Goal: Task Accomplishment & Management: Manage account settings

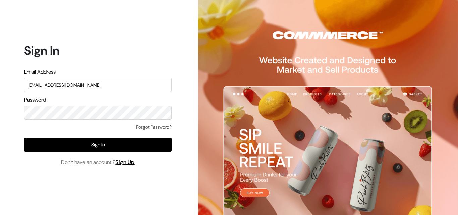
type input "[EMAIL_ADDRESS][DOMAIN_NAME]"
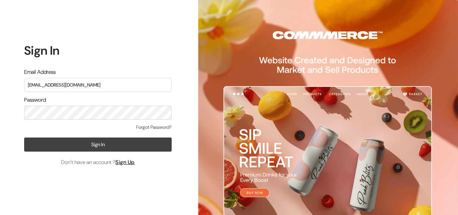
click at [90, 141] on button "Sign In" at bounding box center [97, 144] width 147 height 14
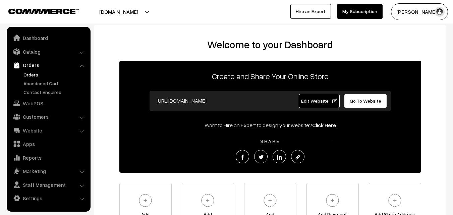
click at [31, 77] on link "Orders" at bounding box center [55, 74] width 66 height 7
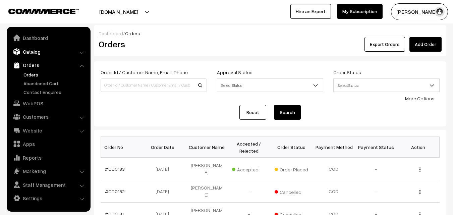
click at [31, 55] on link "Catalog" at bounding box center [48, 52] width 80 height 12
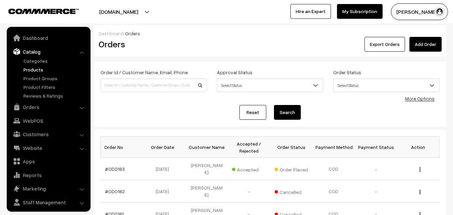
click at [31, 70] on link "Products" at bounding box center [55, 69] width 66 height 7
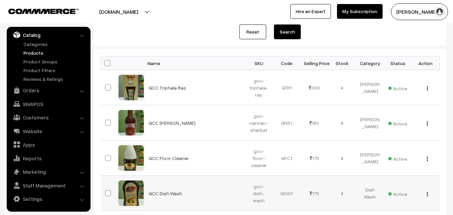
scroll to position [20, 0]
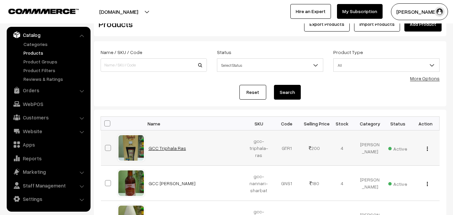
click at [160, 147] on link "GCC Triphala Ras" at bounding box center [167, 148] width 38 height 6
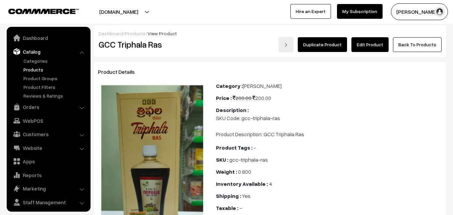
scroll to position [17, 0]
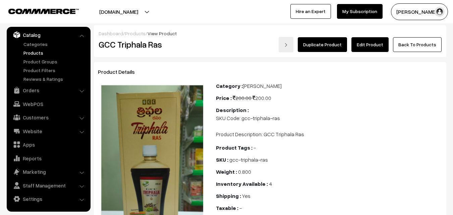
click at [365, 44] on link "Edit Product" at bounding box center [369, 44] width 37 height 15
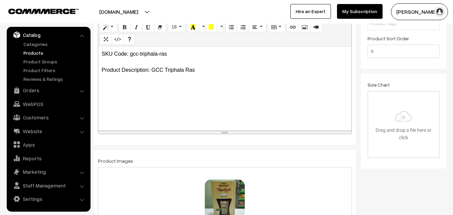
scroll to position [134, 0]
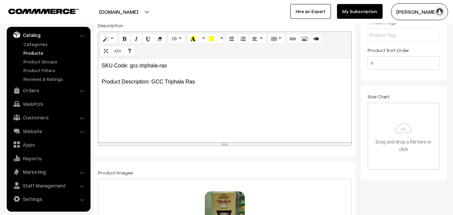
click at [202, 81] on p "SKU Code: gcc-triphala-ras Product Description: GCC Triphala Ras" at bounding box center [225, 74] width 246 height 24
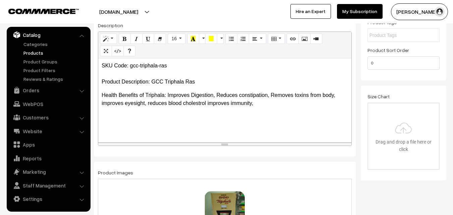
click at [205, 103] on p "Health Benefits of Triphala: Improves Digestion, Reduces constipation, Removes …" at bounding box center [225, 99] width 246 height 16
click at [206, 103] on p "Health Benefits of Triphala: Improves Digestion, Reduces constipation, Removes …" at bounding box center [225, 99] width 246 height 16
click at [267, 101] on p "Health Benefits of Triphala: Improves Digestion, Reduces constipation, Removes …" at bounding box center [225, 99] width 246 height 16
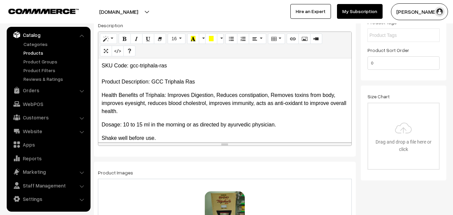
click at [206, 80] on p "SKU Code: gcc-triphala-ras Product Description: GCC Triphala Ras" at bounding box center [225, 74] width 246 height 24
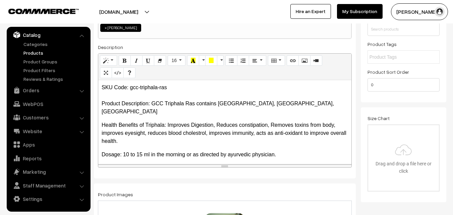
scroll to position [101, 0]
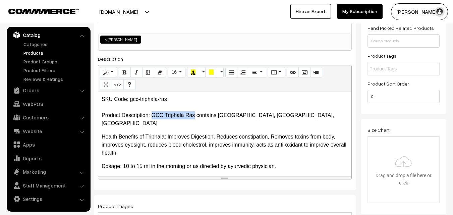
drag, startPoint x: 152, startPoint y: 116, endPoint x: 195, endPoint y: 116, distance: 42.6
click at [195, 116] on p "SKU Code: gcc-triphala-ras Product Description: GCC Triphala Ras contains Amla,…" at bounding box center [225, 111] width 246 height 32
copy p "GCC Triphala Ras"
click at [103, 98] on p "SKU Code: gcc-triphala-ras Product Description: GCC Triphala Ras contains Amla,…" at bounding box center [225, 111] width 246 height 32
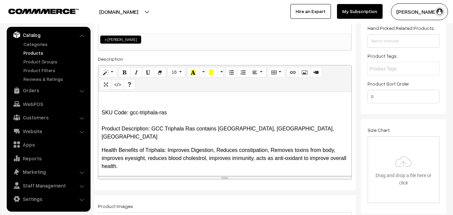
click at [112, 101] on p at bounding box center [225, 99] width 246 height 8
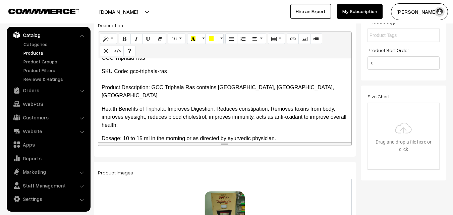
scroll to position [0, 0]
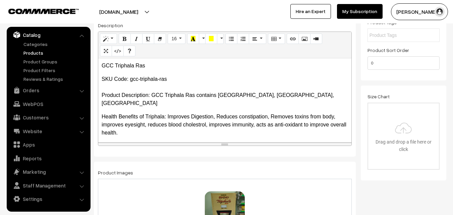
click at [288, 95] on p "SKU Code: gcc-triphala-ras Product Description: GCC Triphala Ras contains Amla,…" at bounding box center [225, 91] width 246 height 32
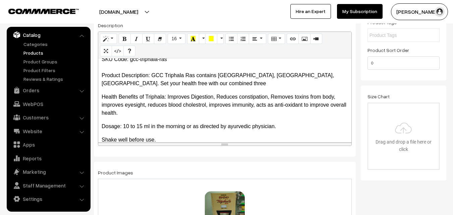
scroll to position [30, 0]
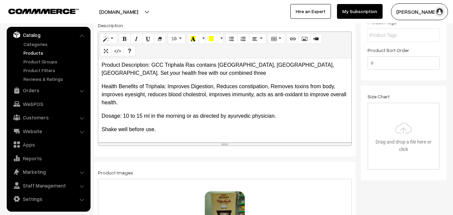
click at [169, 131] on p "Shake well before use." at bounding box center [225, 129] width 246 height 8
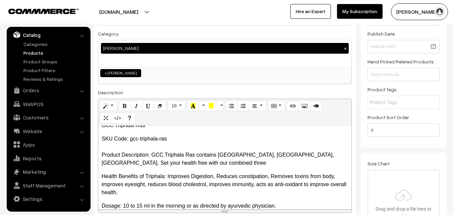
scroll to position [0, 0]
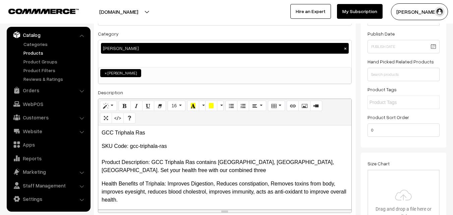
click at [154, 133] on p "GCC Triphala Ras" at bounding box center [225, 133] width 246 height 8
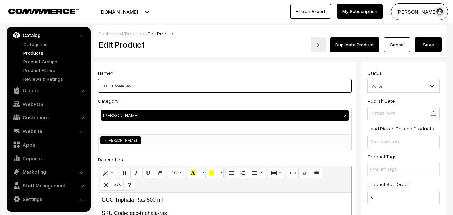
click at [142, 88] on input "GCC Triphala Ras" at bounding box center [225, 85] width 254 height 13
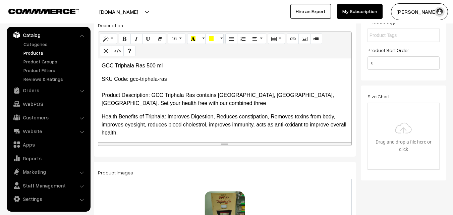
scroll to position [44, 0]
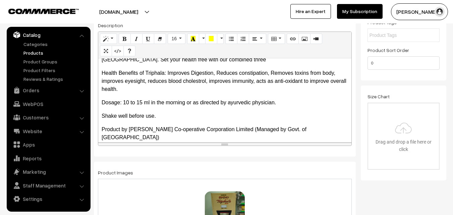
type input "GCC Triphala Ras 500 ml"
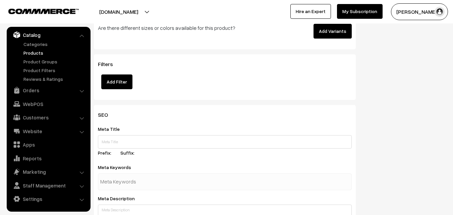
scroll to position [838, 0]
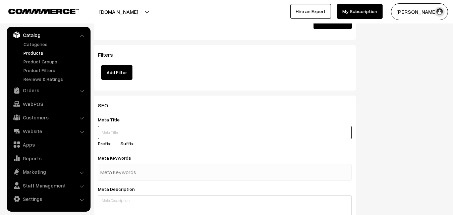
click at [127, 132] on input "text" at bounding box center [225, 132] width 254 height 13
paste input "Buy GCC Triphala Ras Online, GCC PRODUCTS STORE IN HYDERABAD"
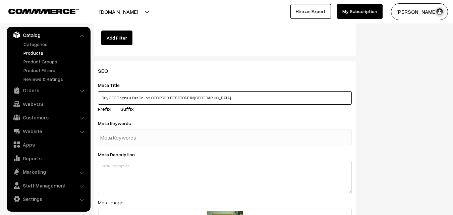
scroll to position [905, 0]
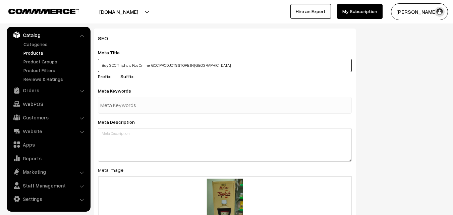
type input "Buy GCC Triphala Ras Online, GCC PRODUCTS STORE IN HYDERABAD"
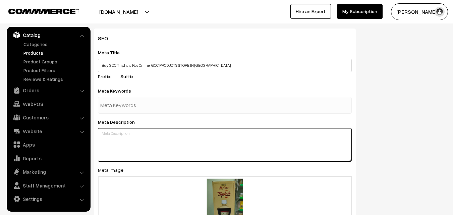
click at [124, 140] on textarea at bounding box center [225, 145] width 254 height 34
paste textarea "Buy GCC Triphala Ras Online, Girijan Triphala ras health benefits, GCC Triphala…"
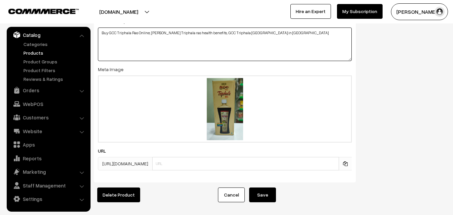
scroll to position [1036, 0]
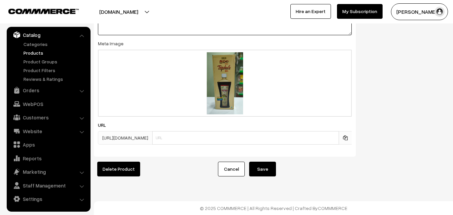
type textarea "Buy GCC Triphala Ras Online, Girijan Triphala ras health benefits, GCC Triphala…"
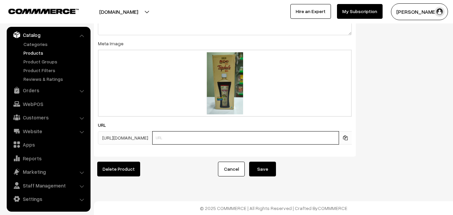
click at [190, 134] on input "text" at bounding box center [245, 137] width 187 height 13
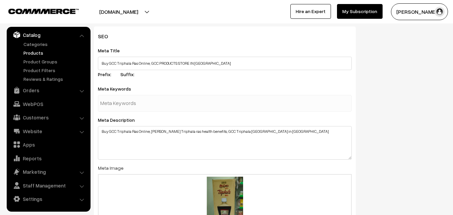
scroll to position [902, 0]
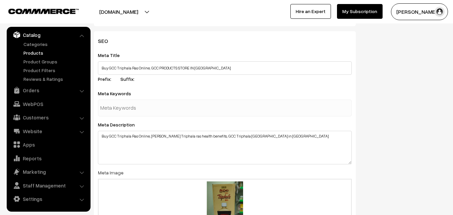
type input "gcc-triphala-ras-girijan-triphla"
click at [125, 106] on input "text" at bounding box center [135, 107] width 70 height 13
type input "girijan triphala ras"
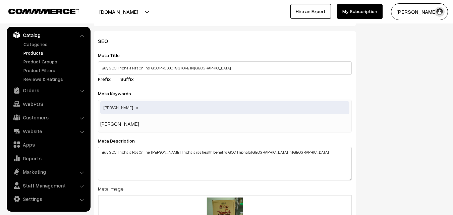
drag, startPoint x: 114, startPoint y: 124, endPoint x: 99, endPoint y: 127, distance: 15.4
click at [99, 127] on div "girijan triphala ras girijan triphala" at bounding box center [225, 116] width 254 height 33
click at [149, 126] on input "gcc triphala" at bounding box center [135, 123] width 70 height 13
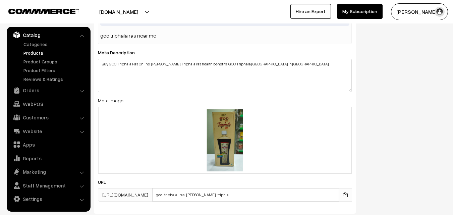
scroll to position [1036, 0]
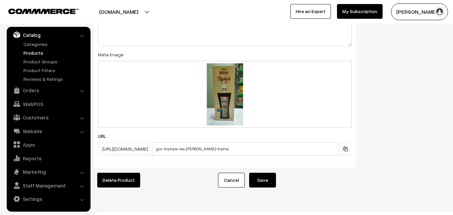
type input "gcc triphala ras near me"
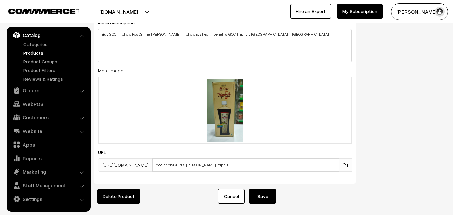
scroll to position [1053, 0]
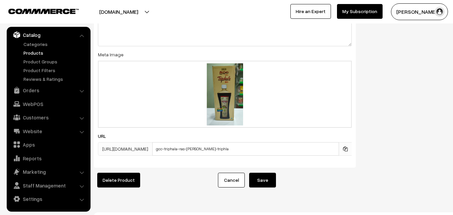
click at [264, 182] on button "Save" at bounding box center [262, 180] width 27 height 15
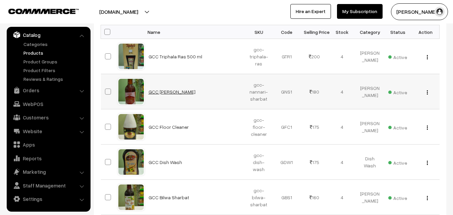
scroll to position [101, 0]
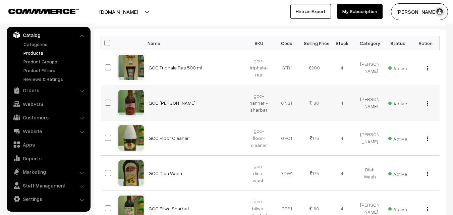
click at [170, 105] on link "GCC [PERSON_NAME]" at bounding box center [171, 103] width 47 height 6
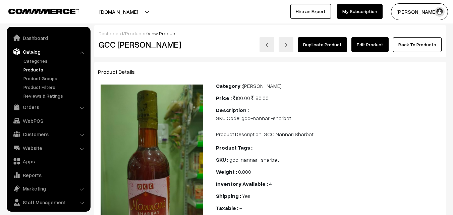
scroll to position [17, 0]
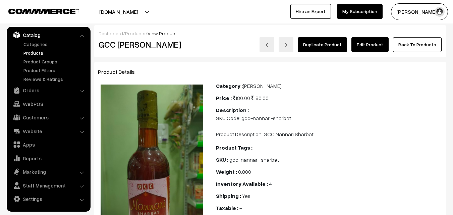
click at [374, 41] on link "Edit Product" at bounding box center [369, 44] width 37 height 15
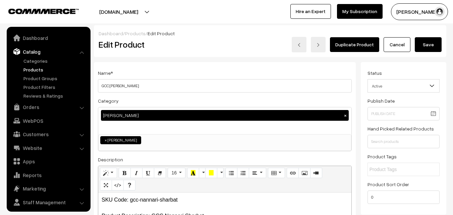
scroll to position [17, 0]
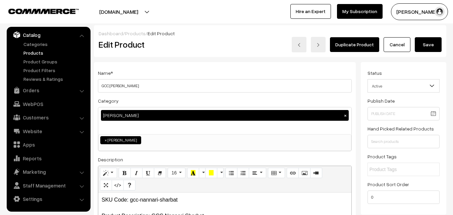
drag, startPoint x: 102, startPoint y: 84, endPoint x: 139, endPoint y: 85, distance: 37.6
click at [139, 85] on h3 "Adjust Quantity" at bounding box center [124, 93] width 60 height 22
click at [131, 85] on h3 "Adjust Quantity" at bounding box center [124, 93] width 60 height 22
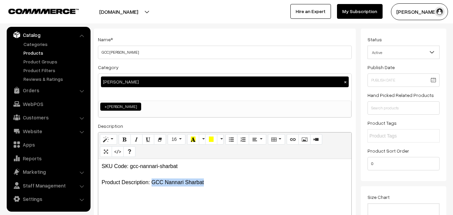
drag, startPoint x: 153, startPoint y: 180, endPoint x: 207, endPoint y: 180, distance: 54.0
click at [207, 180] on p "SKU Code: gcc-nannari-sharbat Product Description: GCC Nannari Sharbat" at bounding box center [225, 174] width 246 height 24
copy p "GCC [PERSON_NAME]"
